Goal: Contribute content: Add original content to the website for others to see

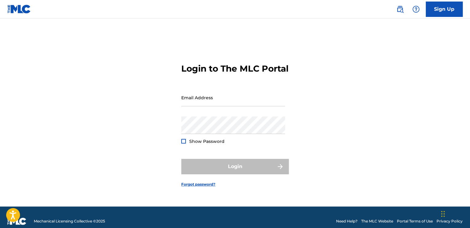
drag, startPoint x: 202, startPoint y: 111, endPoint x: 201, endPoint y: 121, distance: 10.0
click at [202, 106] on input "Email Address" at bounding box center [233, 98] width 104 height 18
type input "[EMAIL_ADDRESS][DOMAIN_NAME]"
click at [409, 65] on div "Login to The MLC Portal Email Address [EMAIL_ADDRESS][DOMAIN_NAME] Password Sho…" at bounding box center [235, 120] width 430 height 173
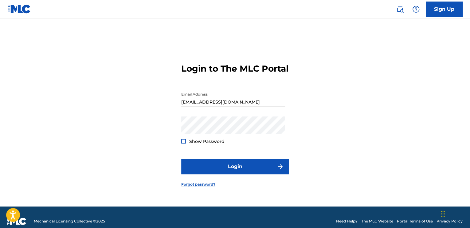
click at [185, 143] on div at bounding box center [183, 141] width 5 height 5
click at [185, 143] on img at bounding box center [183, 140] width 3 height 3
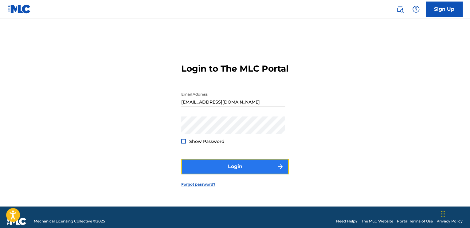
click at [213, 165] on button "Login" at bounding box center [235, 166] width 108 height 15
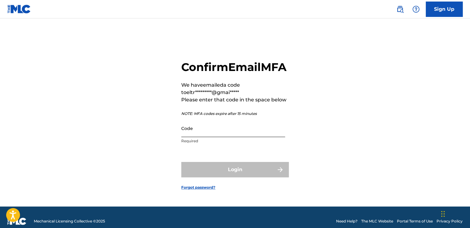
click at [204, 137] on input "Code" at bounding box center [233, 129] width 104 height 18
click at [221, 134] on input "Code" at bounding box center [233, 129] width 104 height 18
paste input "900640"
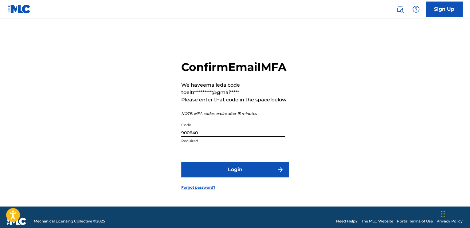
type input "900640"
click at [239, 187] on form "Confirm Email MFA We have emailed a code to eltr*********@gmai***** Please ente…" at bounding box center [235, 120] width 108 height 173
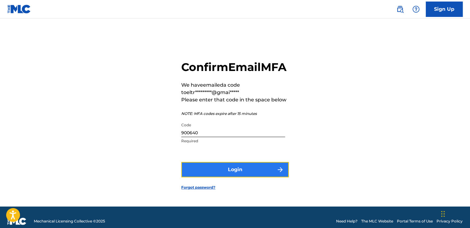
click at [239, 177] on button "Login" at bounding box center [235, 169] width 108 height 15
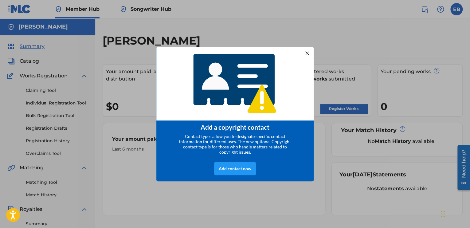
click at [308, 52] on div at bounding box center [307, 53] width 8 height 8
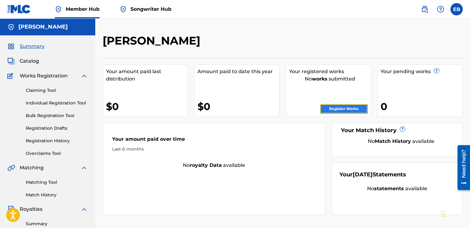
click at [351, 109] on link "Register Works" at bounding box center [343, 108] width 47 height 9
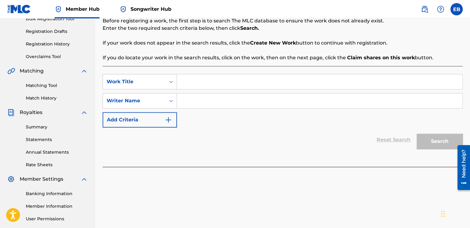
scroll to position [61, 0]
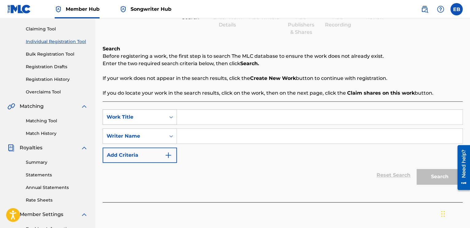
click at [170, 119] on icon "Search Form" at bounding box center [171, 117] width 6 height 6
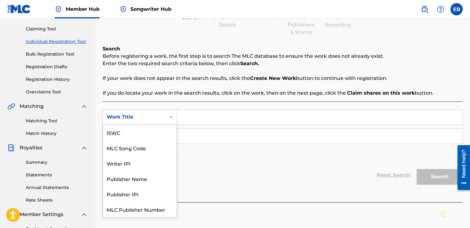
scroll to position [15, 0]
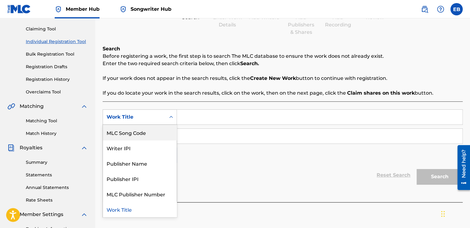
click at [178, 104] on div "SearchWithCriteria1e5fb73f-7554-4384-8e02-34f85ad7ee9e 7 results available. Use…" at bounding box center [283, 151] width 360 height 101
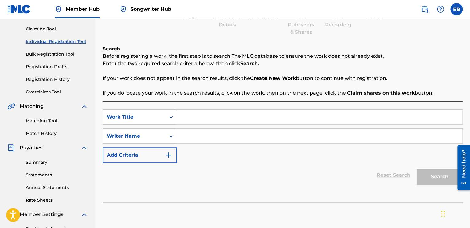
click at [201, 124] on input "Search Form" at bounding box center [319, 117] width 285 height 15
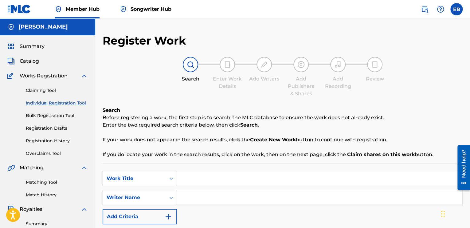
scroll to position [0, 0]
click at [23, 29] on h5 "Emmanuel Bassey" at bounding box center [42, 26] width 49 height 7
click at [65, 10] on link "Member Hub" at bounding box center [77, 9] width 45 height 18
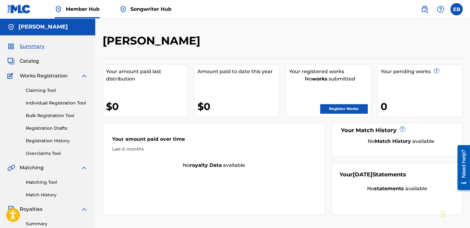
click at [465, 11] on nav "Member Hub Songwriter Hub EB EB Emmanuel Bassey eltrapsupreme@gmail.com Notific…" at bounding box center [235, 9] width 470 height 18
click at [450, 12] on div "EB EB Emmanuel Bassey eltrapsupreme@gmail.com Notification Preferences Profile …" at bounding box center [439, 9] width 48 height 12
click at [452, 11] on label at bounding box center [456, 9] width 12 height 12
click at [457, 9] on input "EB Emmanuel Bassey eltrapsupreme@gmail.com Notification Preferences Profile Log…" at bounding box center [457, 9] width 0 height 0
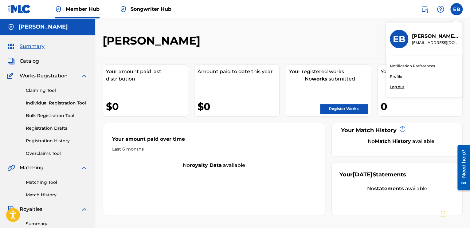
click at [190, 32] on div "Emmanuel Bassey Your amount paid last distribution $0 Amount paid to date this …" at bounding box center [282, 184] width 375 height 333
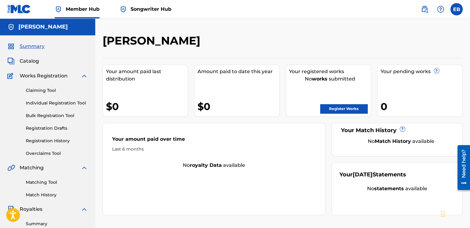
click at [157, 8] on span "Songwriter Hub" at bounding box center [151, 9] width 41 height 7
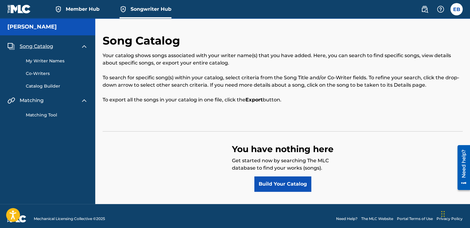
click at [53, 62] on link "My Writer Names" at bounding box center [57, 61] width 62 height 6
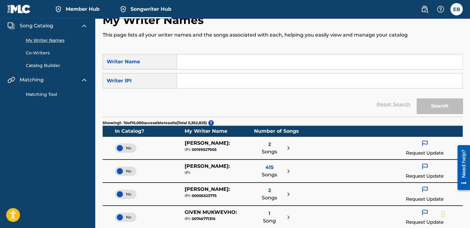
scroll to position [31, 0]
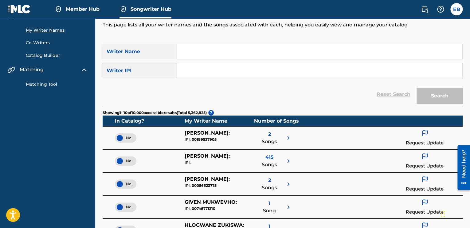
click at [202, 50] on input "Search Form" at bounding box center [319, 51] width 285 height 15
click at [421, 94] on button "Search" at bounding box center [440, 95] width 46 height 15
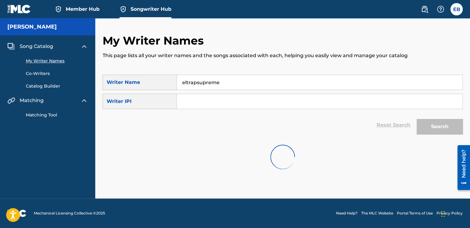
scroll to position [0, 0]
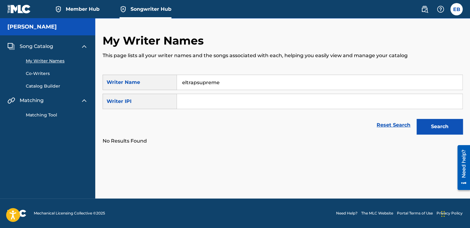
drag, startPoint x: 225, startPoint y: 83, endPoint x: 141, endPoint y: 78, distance: 83.7
click at [141, 78] on div "SearchWithCriteria738051a2-e16e-475f-9f29-86c14f4751b9 Writer Name eltrapsupreme" at bounding box center [283, 82] width 360 height 15
type input "e"
type input "Emmanuel Bassey"
click at [208, 104] on input "Search Form" at bounding box center [319, 101] width 285 height 15
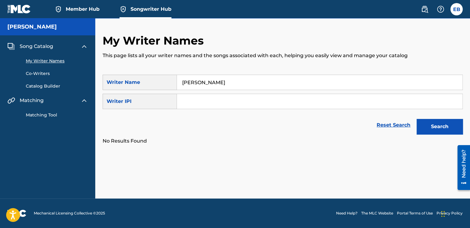
paste input "01312166002"
type input "01312166002"
click at [433, 125] on button "Search" at bounding box center [440, 126] width 46 height 15
click at [41, 84] on link "Catalog Builder" at bounding box center [57, 86] width 62 height 6
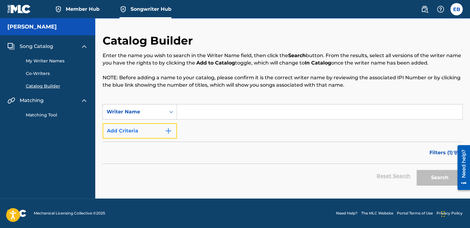
click at [157, 130] on button "Add Criteria" at bounding box center [140, 130] width 74 height 15
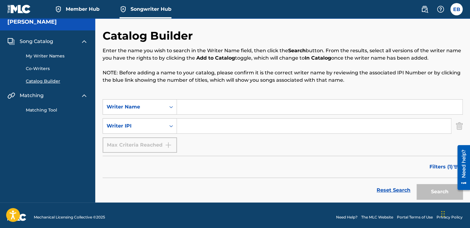
scroll to position [9, 0]
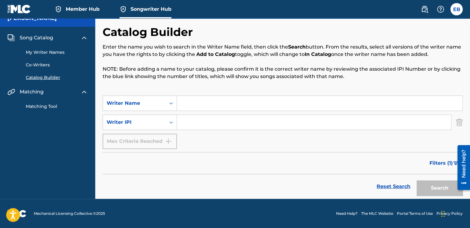
click at [202, 103] on input "Search Form" at bounding box center [319, 103] width 285 height 15
type input "Emmanuel Bassey"
click at [206, 124] on input "Search Form" at bounding box center [314, 122] width 274 height 15
type input "01312166002"
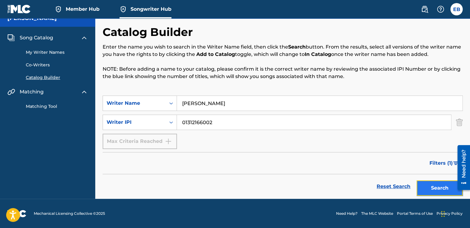
click at [435, 185] on button "Search" at bounding box center [440, 187] width 46 height 15
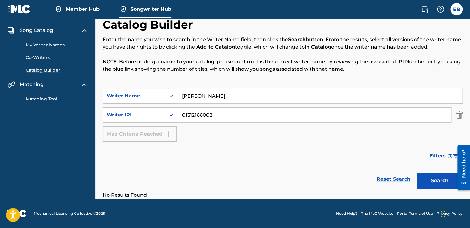
scroll to position [0, 0]
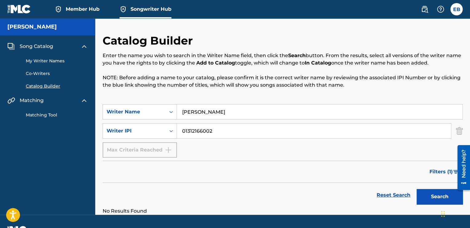
click at [92, 4] on link "Member Hub" at bounding box center [77, 9] width 45 height 18
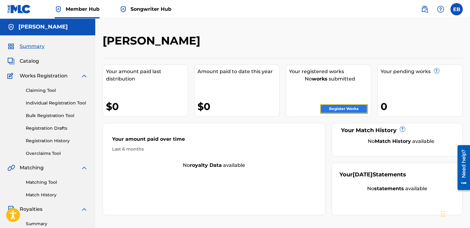
click at [358, 109] on link "Register Works" at bounding box center [343, 108] width 47 height 9
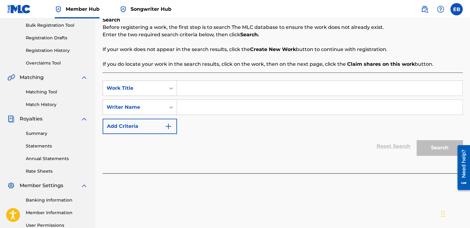
scroll to position [92, 0]
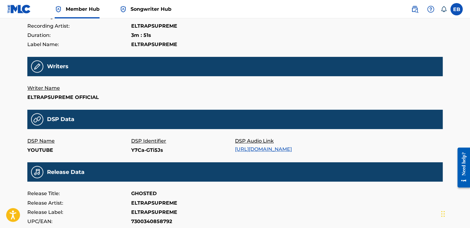
scroll to position [118, 0]
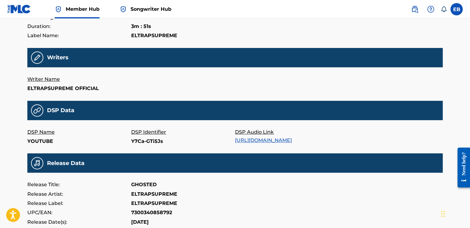
click at [57, 108] on h5 "DSP Data" at bounding box center [60, 110] width 27 height 7
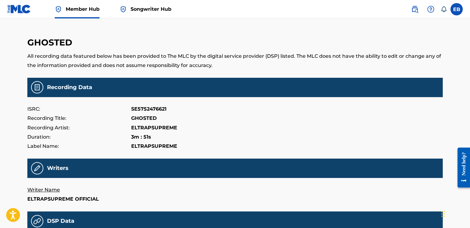
scroll to position [0, 0]
